Goal: Information Seeking & Learning: Learn about a topic

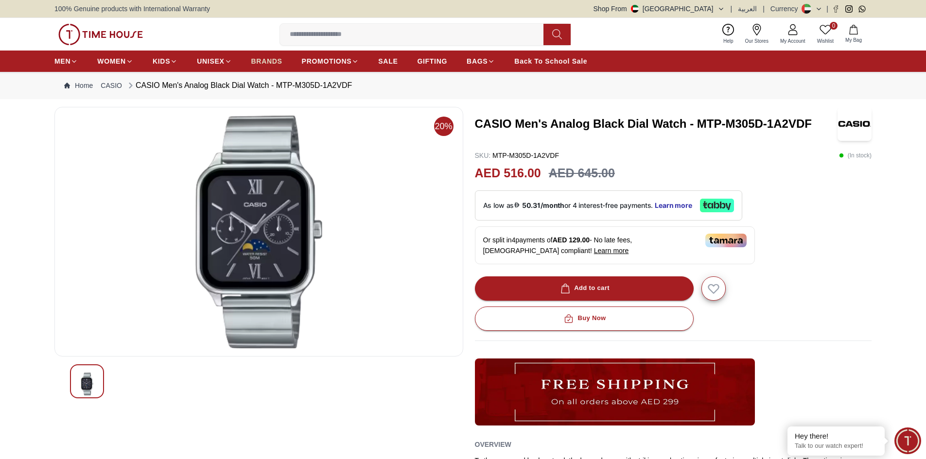
click at [255, 62] on span "BRANDS" at bounding box center [266, 61] width 31 height 10
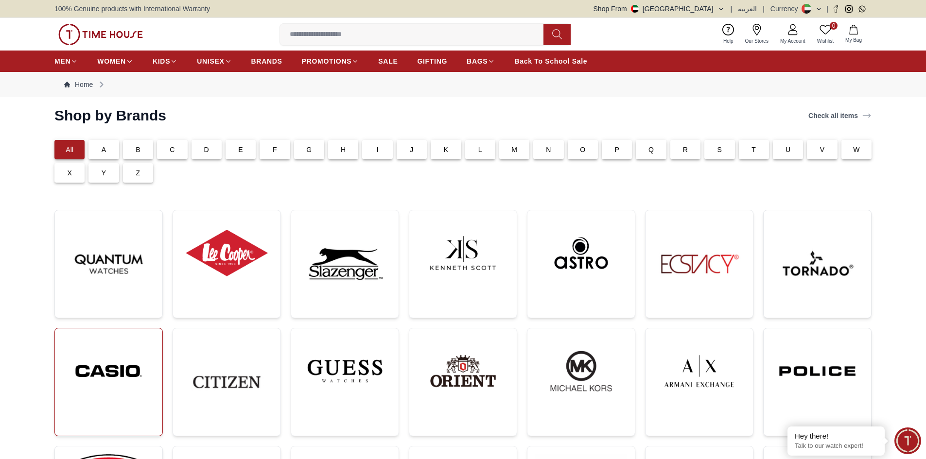
click at [118, 351] on img at bounding box center [109, 371] width 92 height 70
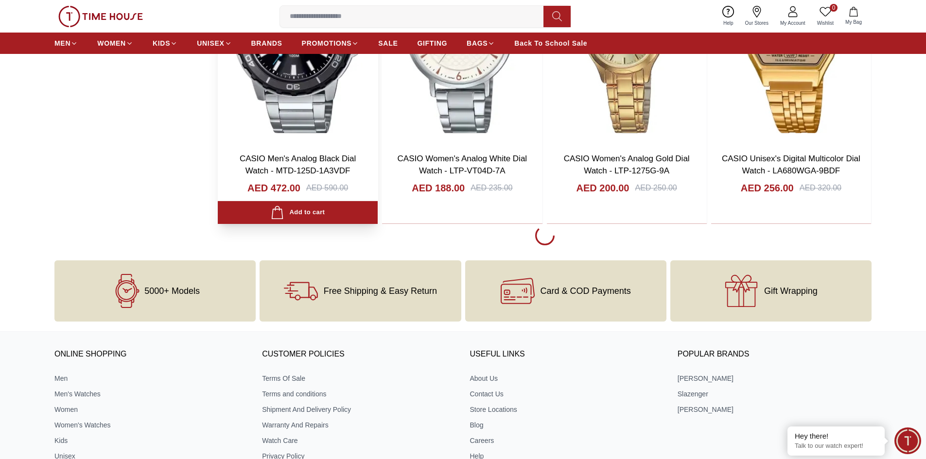
scroll to position [1847, 0]
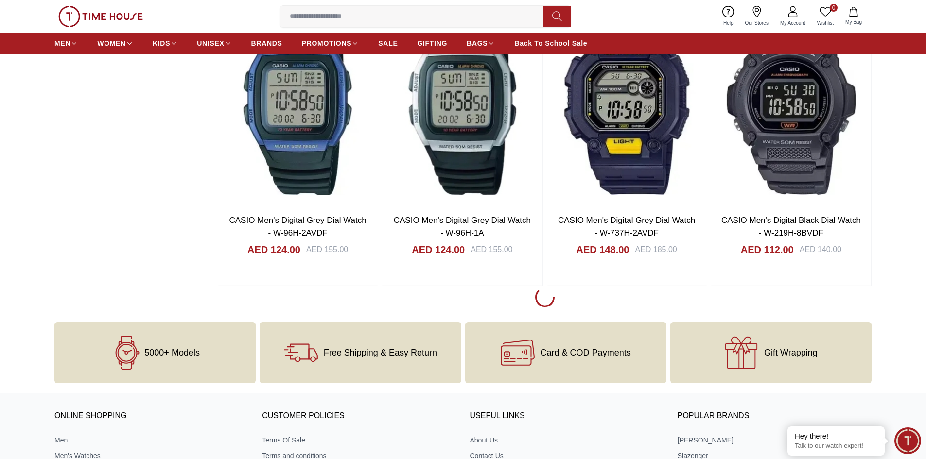
scroll to position [4666, 0]
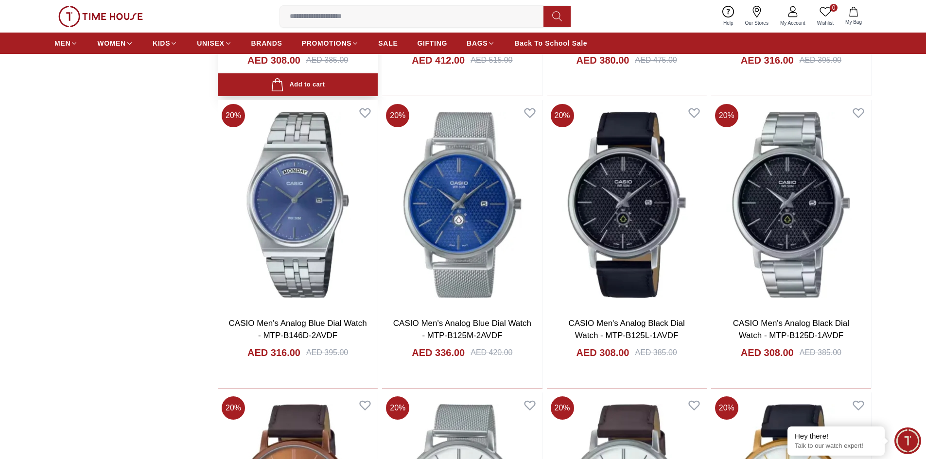
scroll to position [7485, 0]
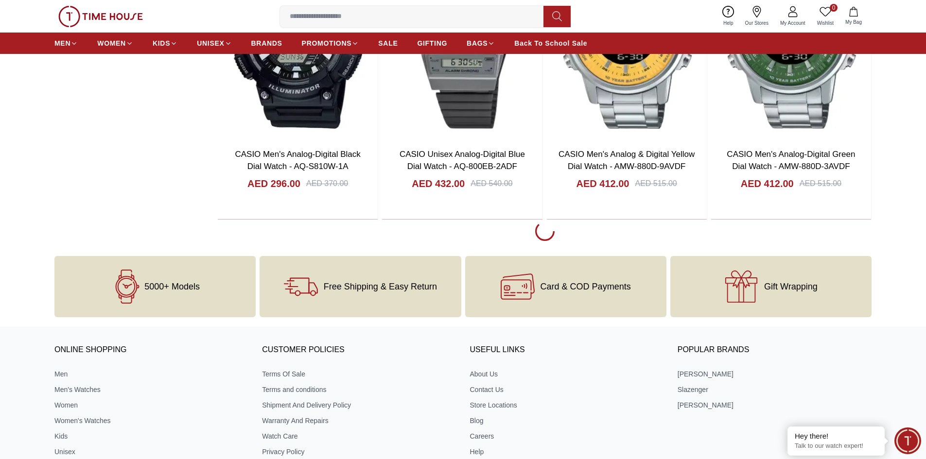
scroll to position [10596, 0]
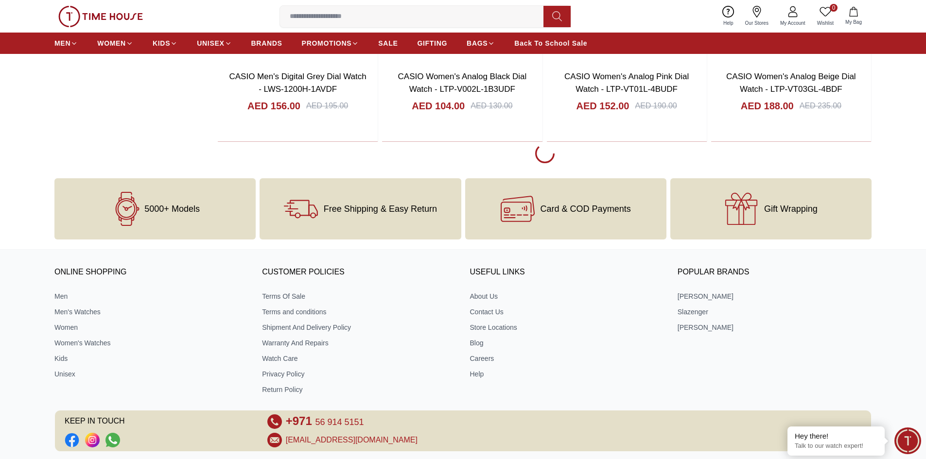
scroll to position [13609, 0]
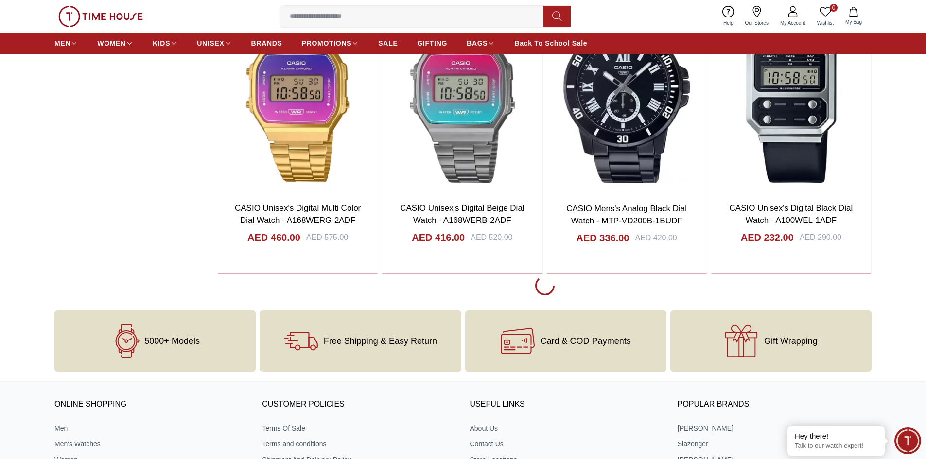
scroll to position [16380, 0]
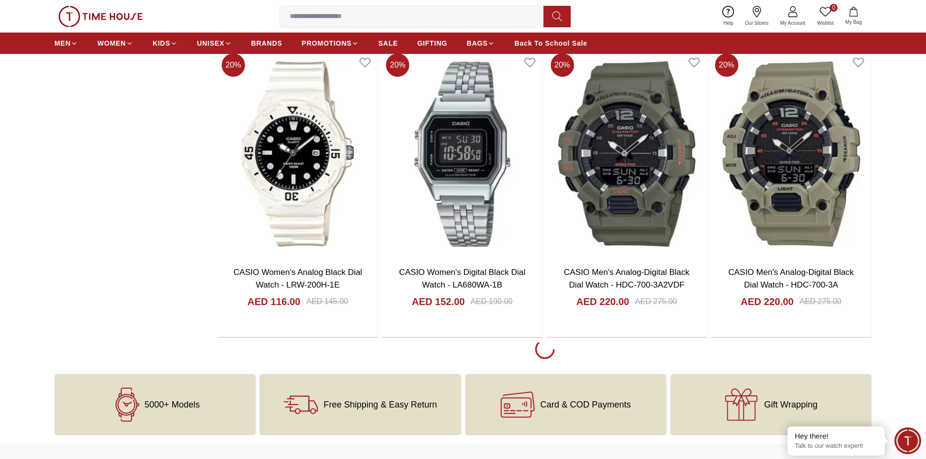
scroll to position [19247, 0]
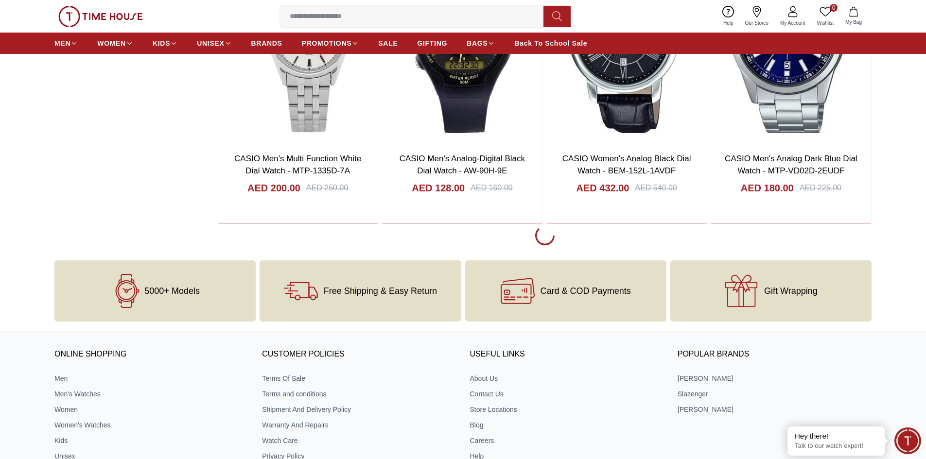
scroll to position [22310, 0]
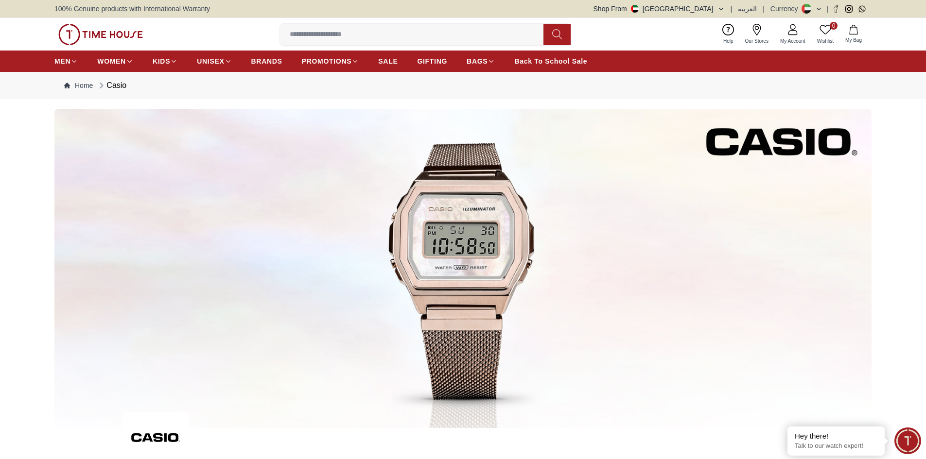
click at [337, 35] on input at bounding box center [415, 34] width 271 height 19
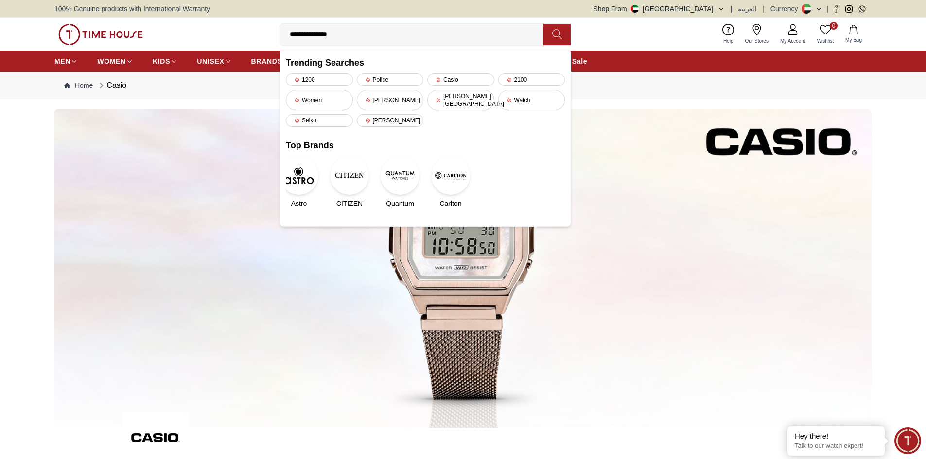
type input "**********"
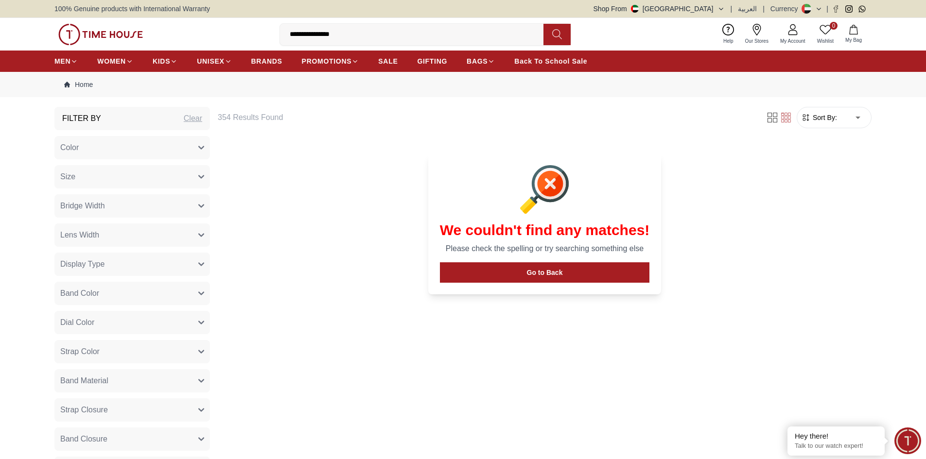
drag, startPoint x: 374, startPoint y: 36, endPoint x: 307, endPoint y: 33, distance: 67.6
click at [307, 33] on input "**********" at bounding box center [415, 34] width 271 height 19
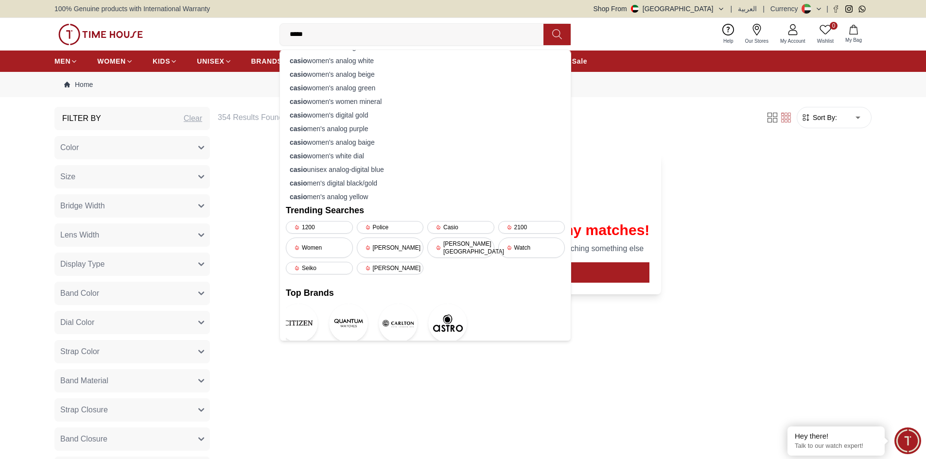
scroll to position [123, 0]
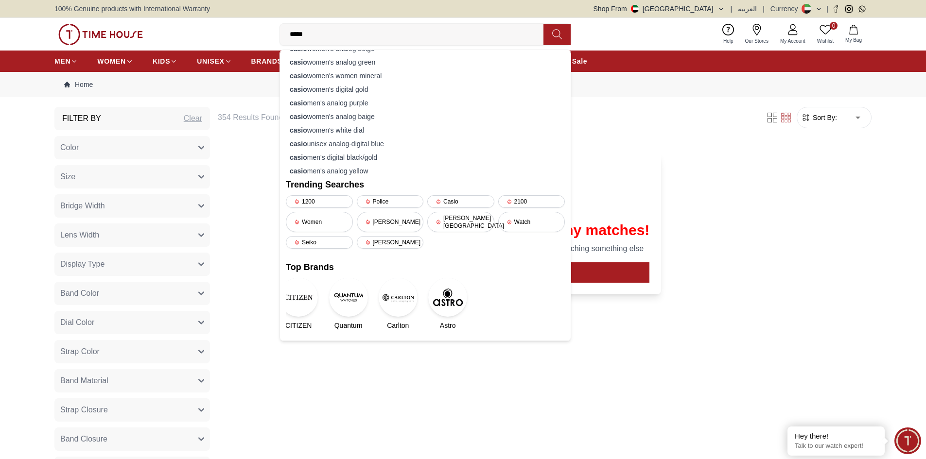
type input "*****"
click at [248, 419] on div "Filter 354 Results Found Sort By: ​ ****** ​ We couldn't find any matches! Plea…" at bounding box center [545, 381] width 654 height 549
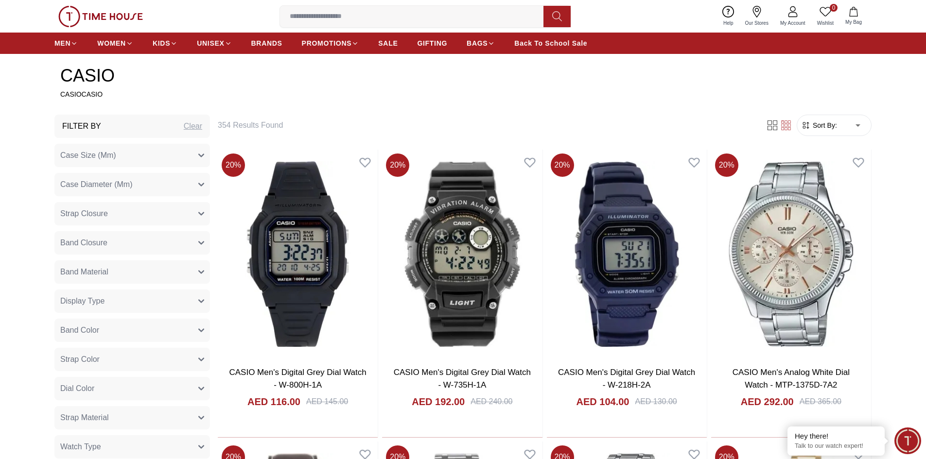
scroll to position [437, 0]
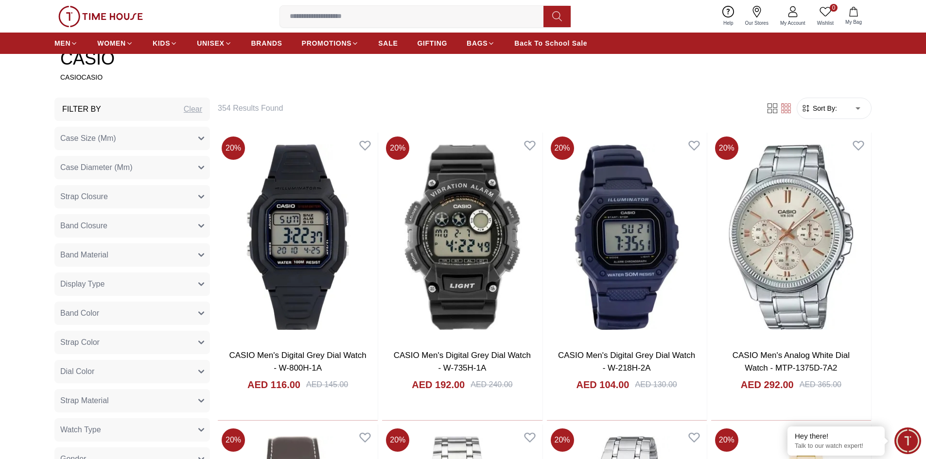
click at [189, 260] on button "Band Material" at bounding box center [132, 255] width 156 height 23
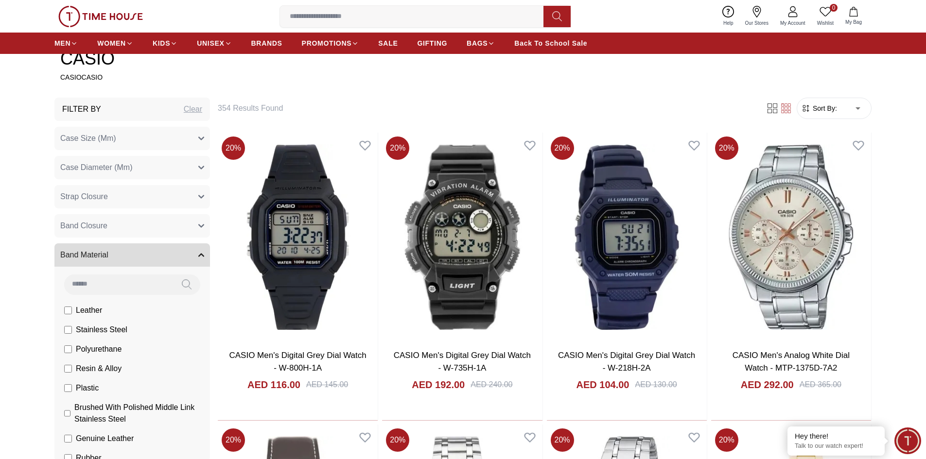
scroll to position [49, 0]
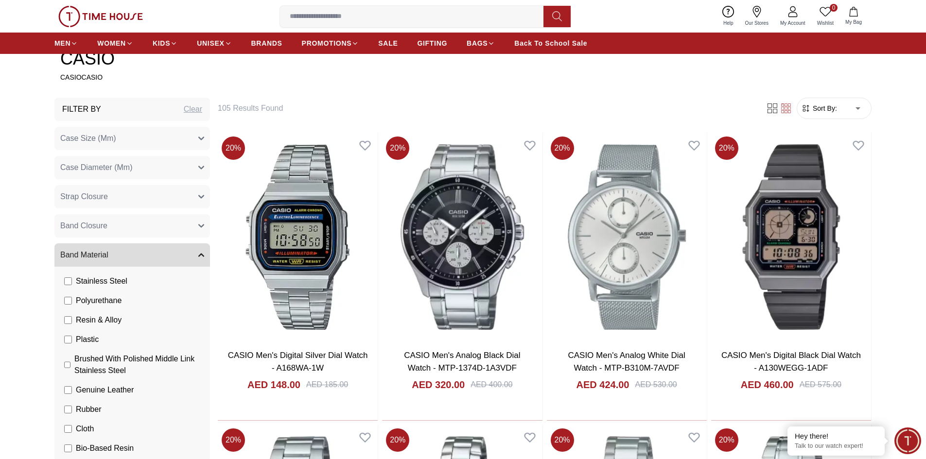
click at [201, 258] on icon "button" at bounding box center [201, 255] width 6 height 6
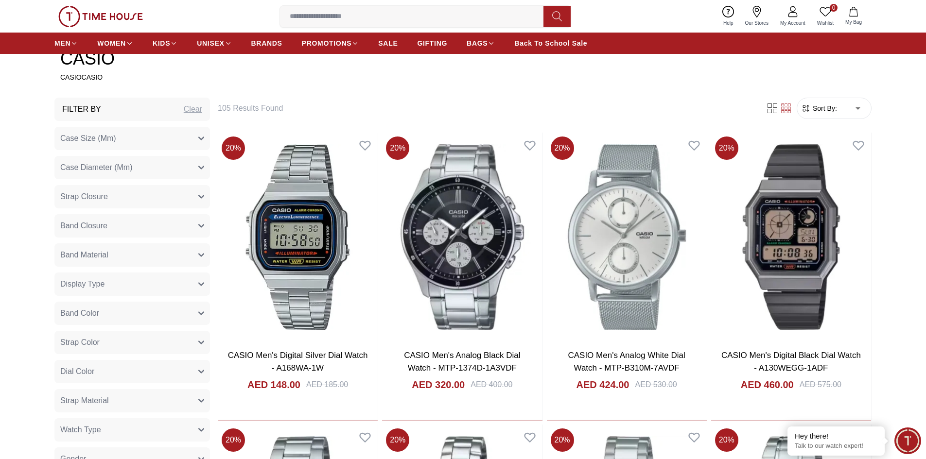
click at [144, 285] on button "Display Type" at bounding box center [132, 284] width 156 height 23
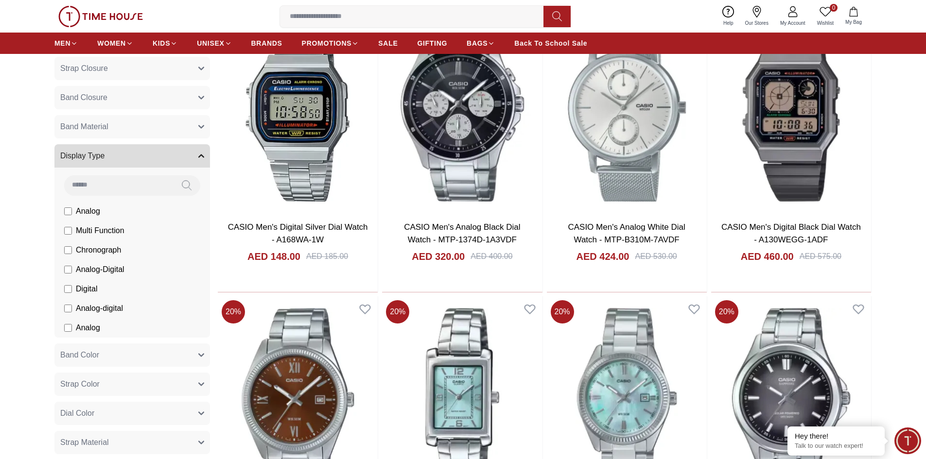
scroll to position [583, 0]
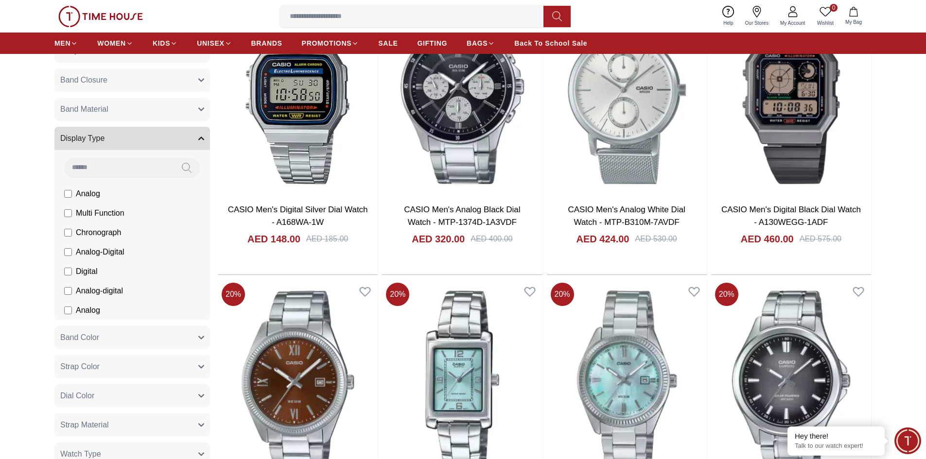
click at [194, 142] on button "Display Type" at bounding box center [132, 138] width 156 height 23
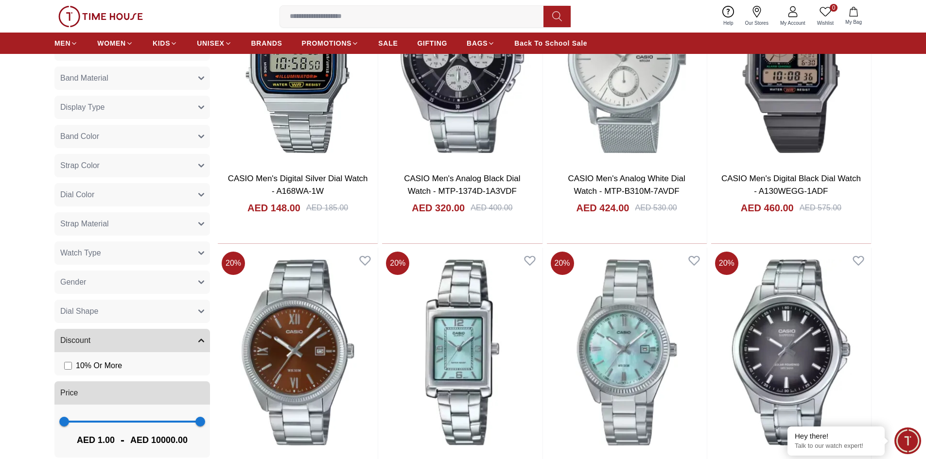
scroll to position [632, 0]
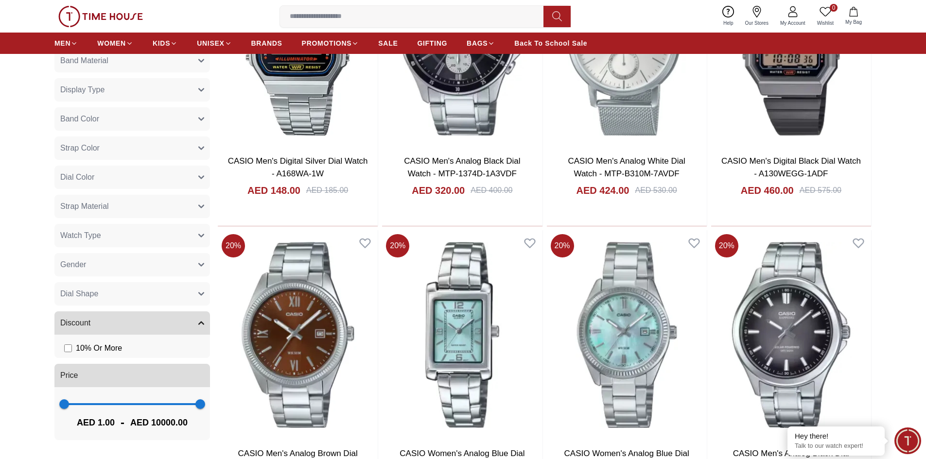
click at [142, 208] on button "Strap Material" at bounding box center [132, 206] width 156 height 23
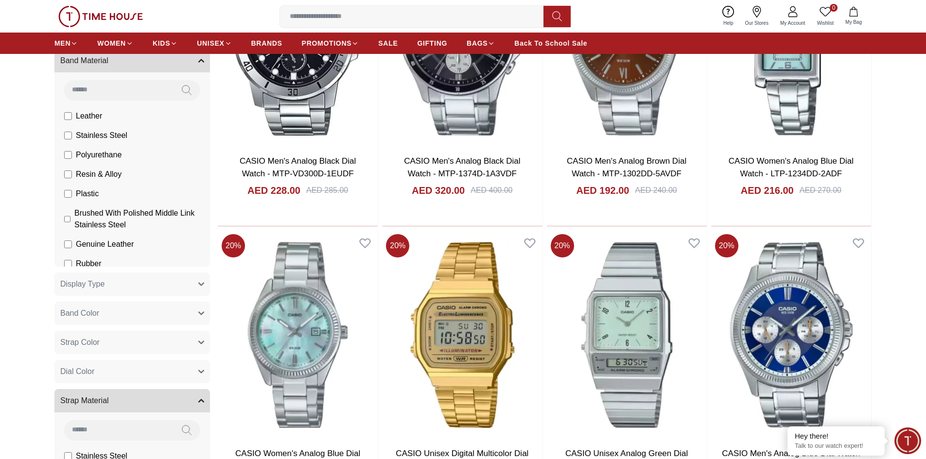
click at [195, 59] on button "Band Material" at bounding box center [132, 60] width 156 height 23
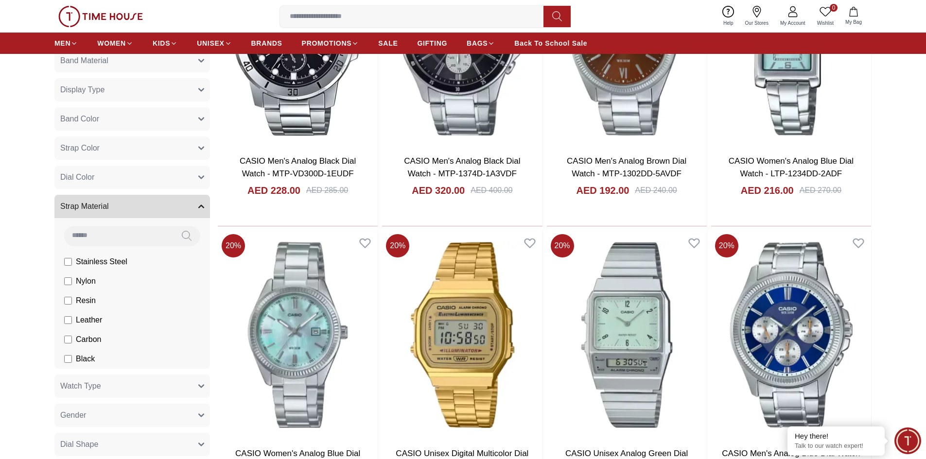
click at [156, 203] on button "Strap Material" at bounding box center [132, 206] width 156 height 23
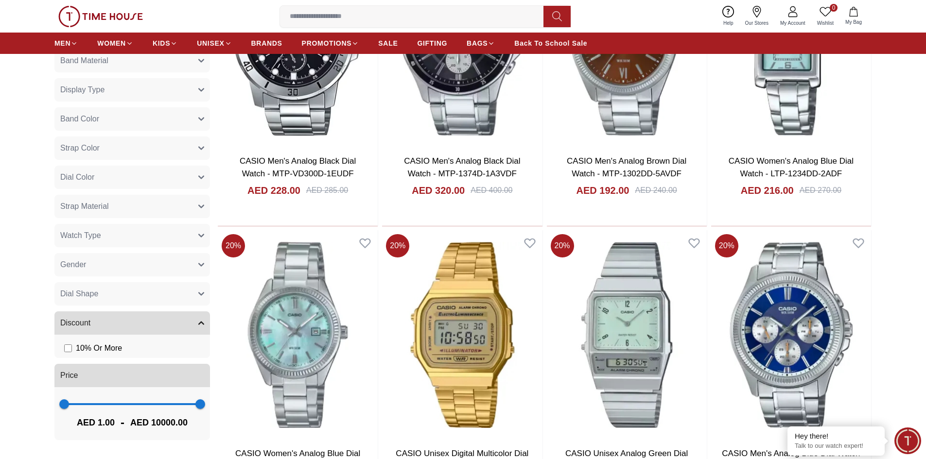
click at [111, 236] on button "Watch Type" at bounding box center [132, 235] width 156 height 23
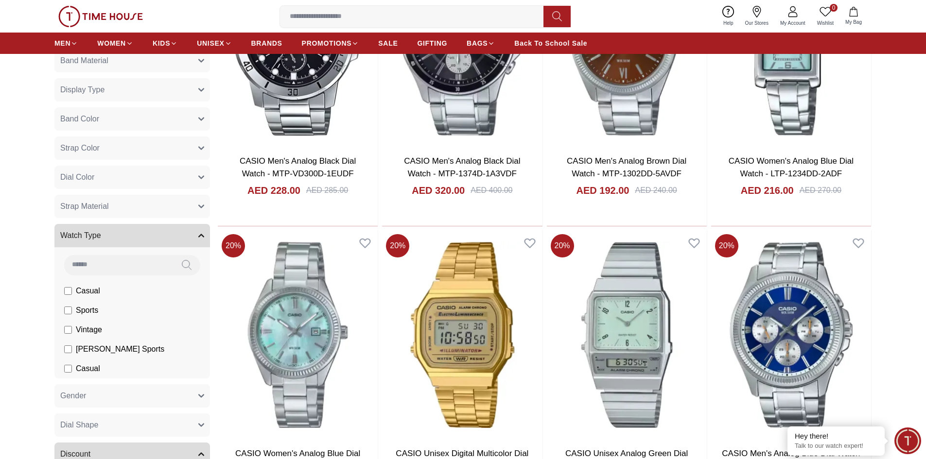
click at [189, 240] on button "Watch Type" at bounding box center [132, 235] width 156 height 23
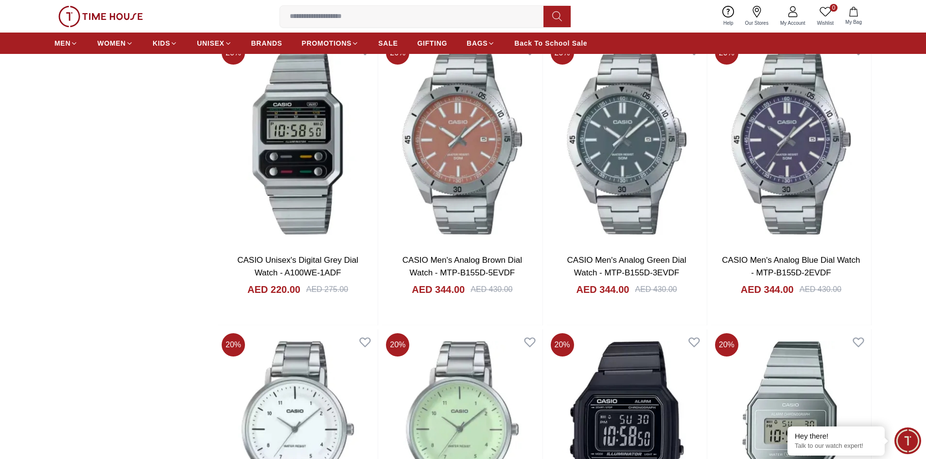
scroll to position [1798, 0]
